Goal: Navigation & Orientation: Find specific page/section

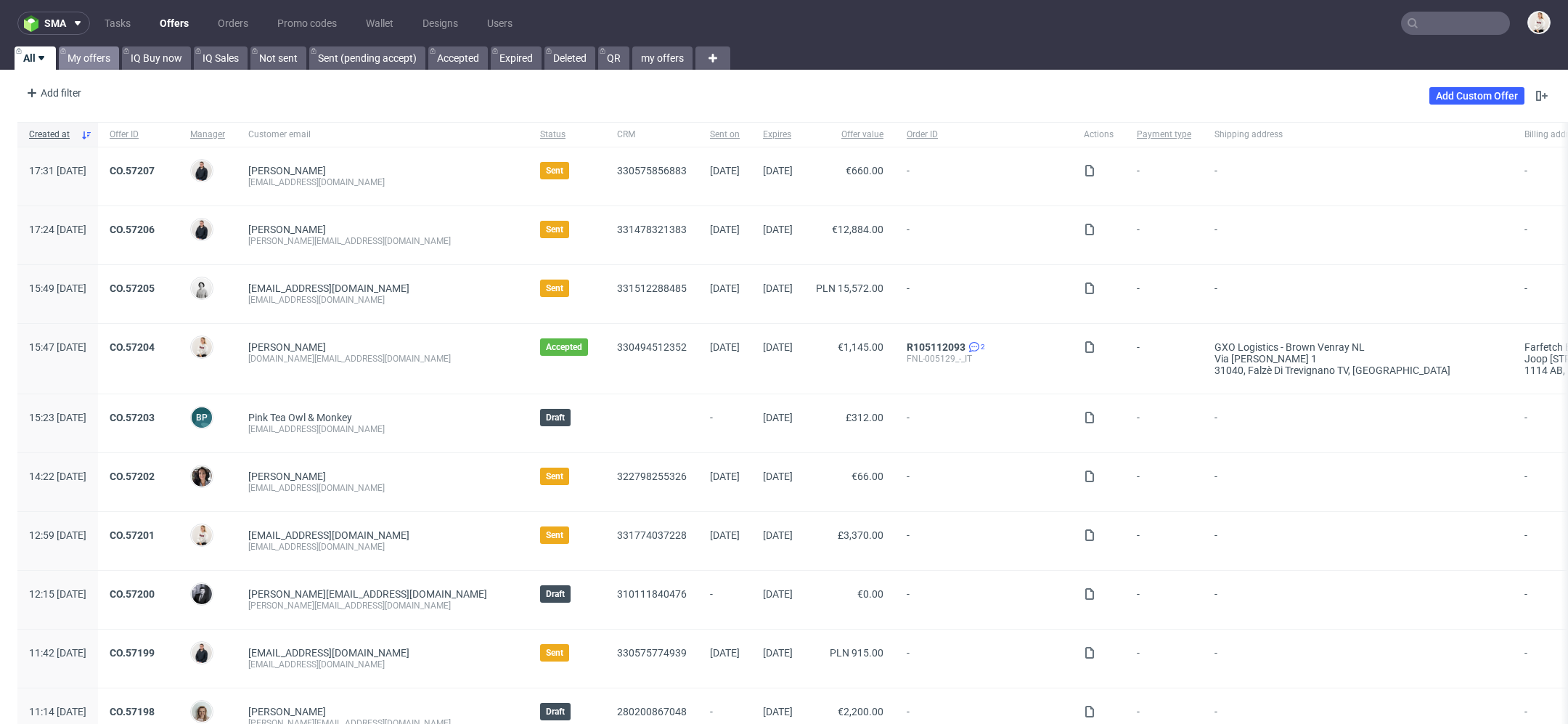
click at [107, 59] on link "My offers" at bounding box center [89, 58] width 60 height 23
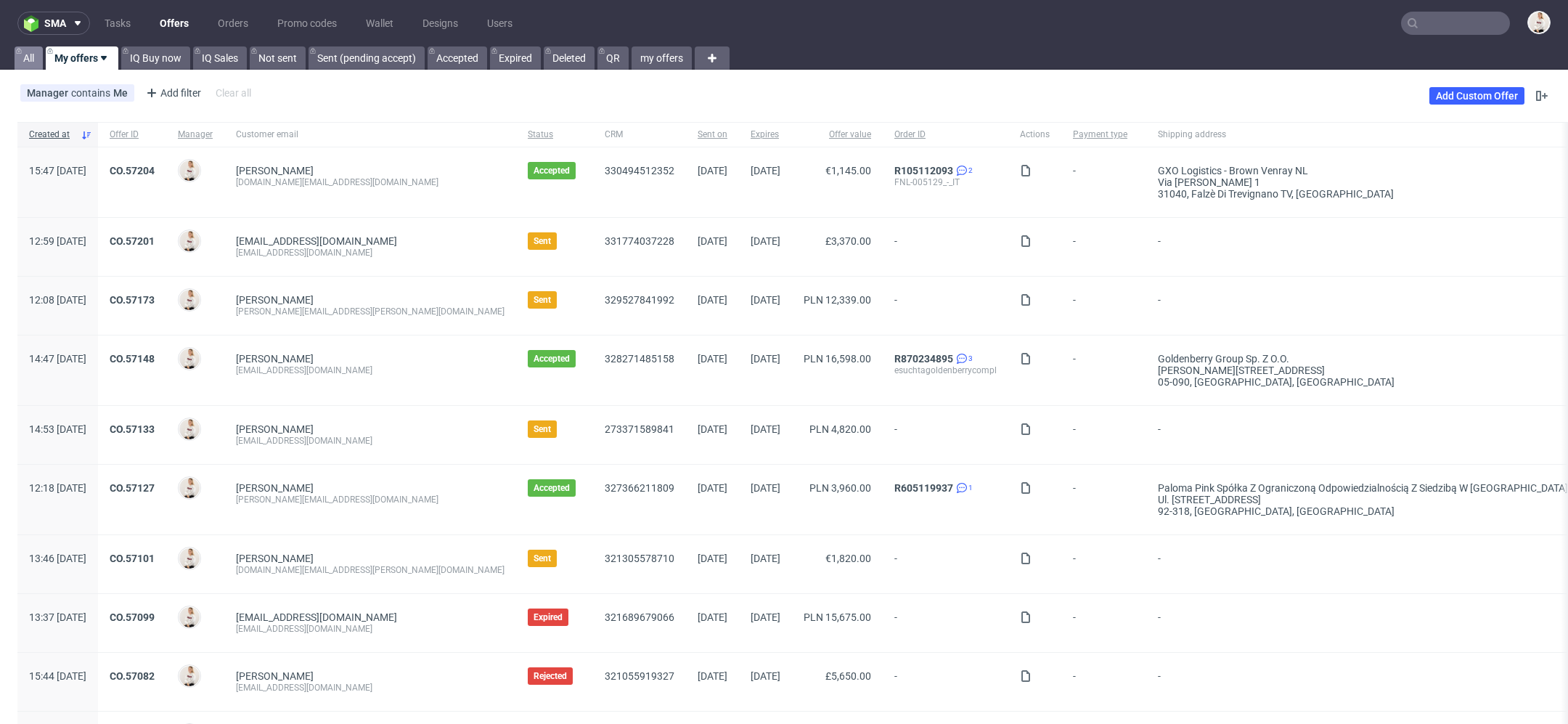
click at [27, 56] on link "All" at bounding box center [29, 58] width 29 height 23
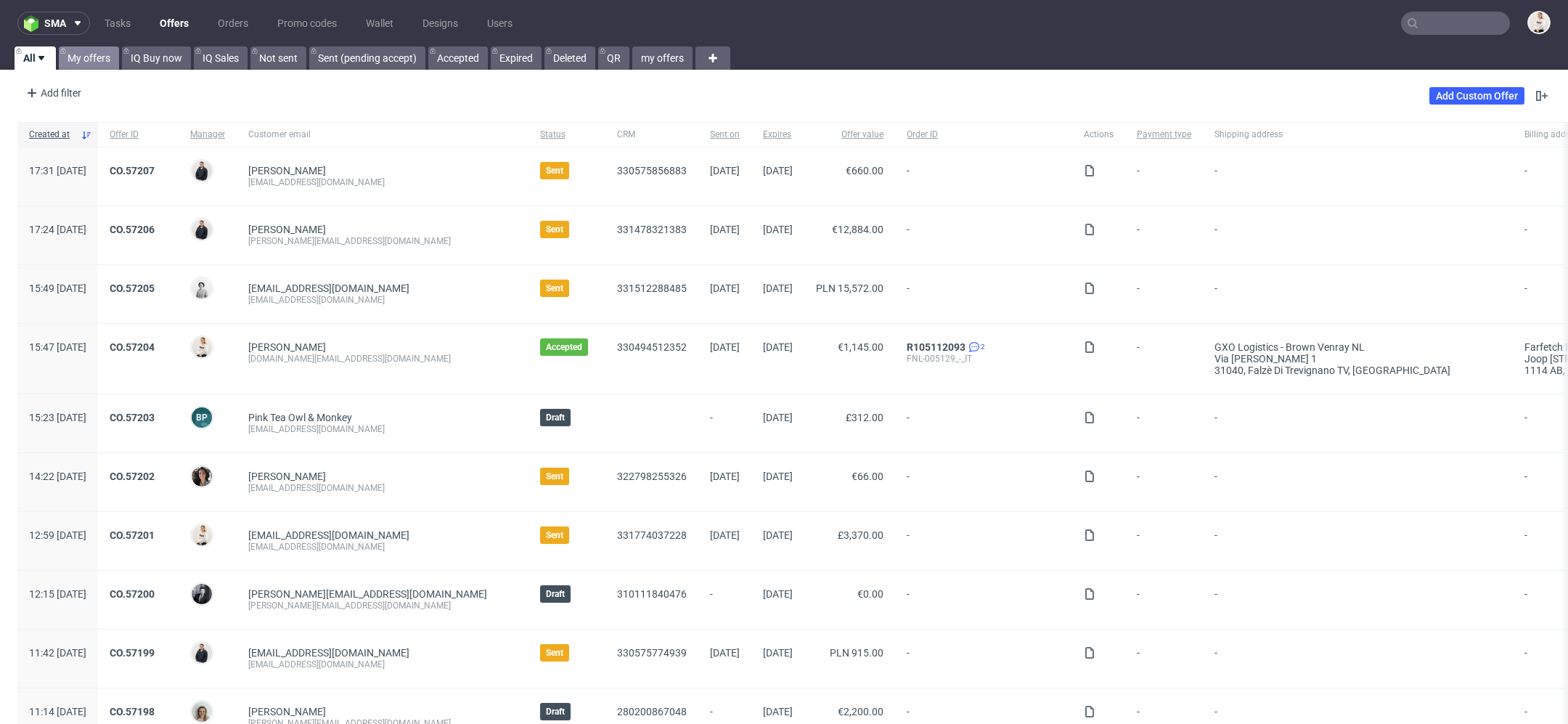
click at [81, 62] on link "My offers" at bounding box center [89, 58] width 60 height 23
